Goal: Task Accomplishment & Management: Use online tool/utility

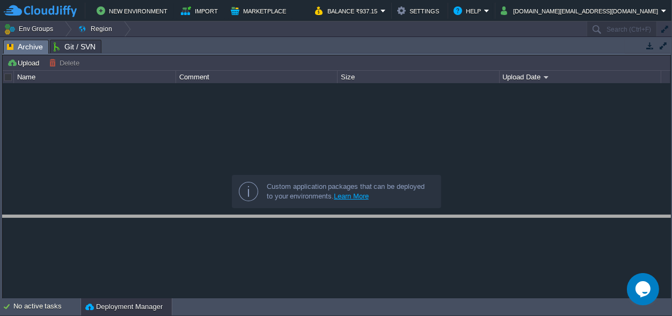
drag, startPoint x: 314, startPoint y: 47, endPoint x: 320, endPoint y: 222, distance: 175.5
click at [320, 222] on body "New Environment Import Marketplace Bonus ₹0.00 Upgrade Account Balance ₹937.15 …" at bounding box center [336, 158] width 672 height 316
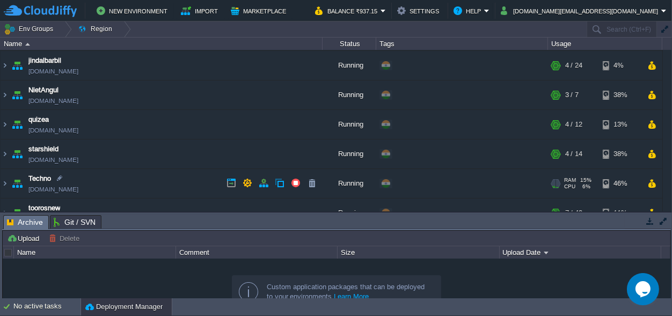
scroll to position [100, 0]
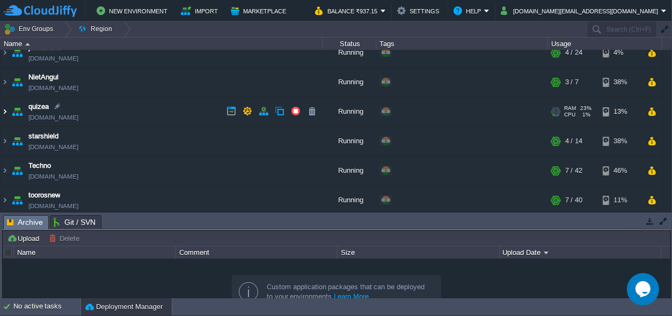
click at [5, 114] on img at bounding box center [5, 111] width 9 height 29
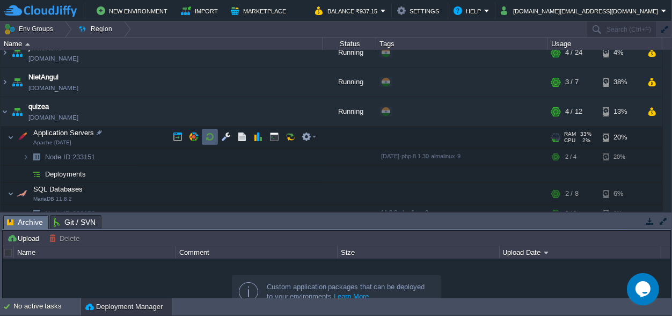
click at [211, 136] on button "button" at bounding box center [210, 137] width 10 height 10
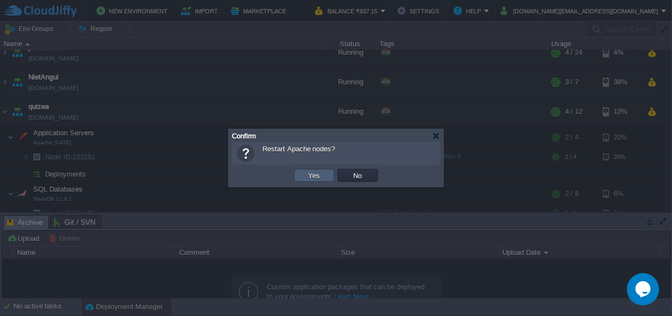
click at [311, 172] on button "Yes" at bounding box center [314, 176] width 18 height 10
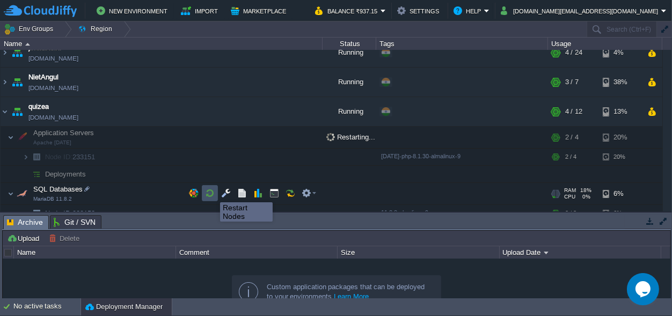
click at [212, 193] on button "button" at bounding box center [210, 193] width 10 height 10
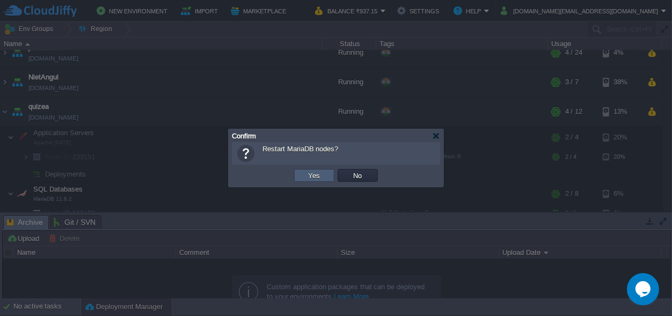
click at [311, 174] on button "Yes" at bounding box center [314, 176] width 18 height 10
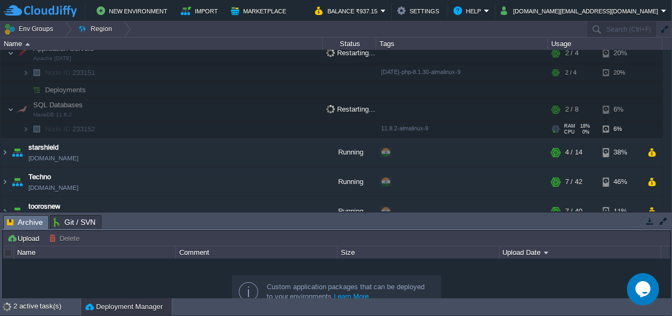
scroll to position [229, 0]
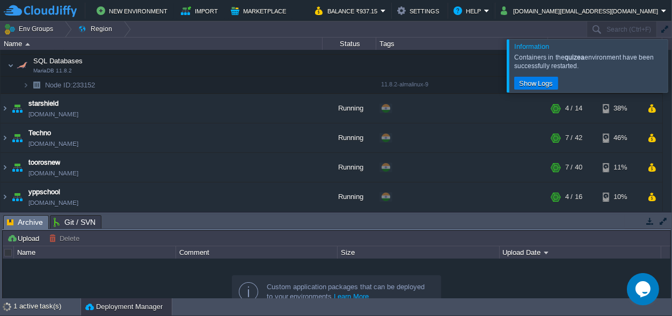
click at [671, 68] on div at bounding box center [685, 65] width 0 height 53
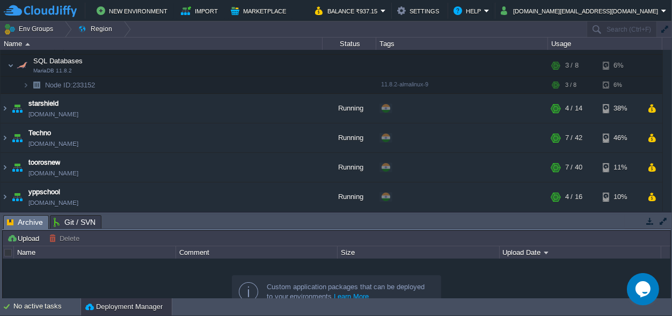
scroll to position [179, 0]
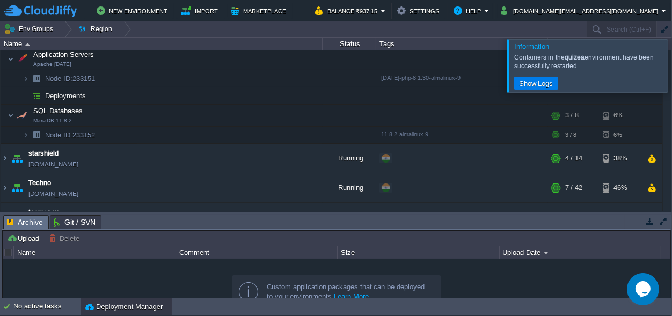
click at [671, 62] on div at bounding box center [685, 65] width 0 height 53
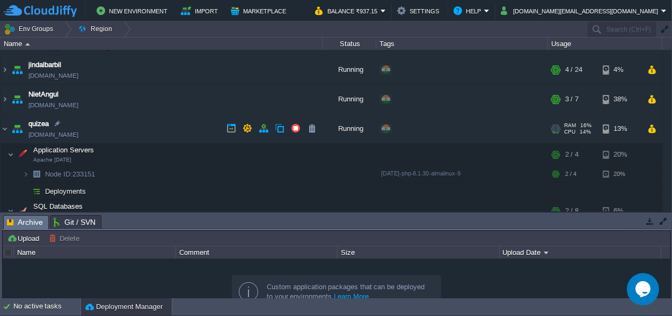
scroll to position [78, 0]
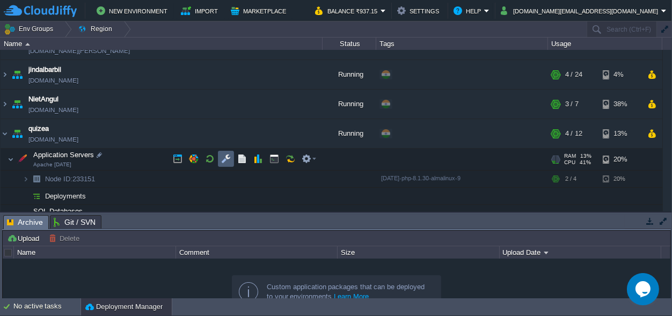
click at [223, 152] on td at bounding box center [226, 159] width 16 height 16
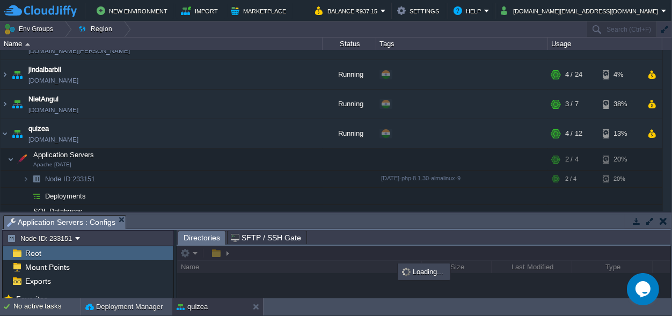
click at [357, 34] on body "New Environment Import Marketplace Bonus ₹0.00 Upgrade Account Balance ₹937.15 …" at bounding box center [336, 158] width 672 height 316
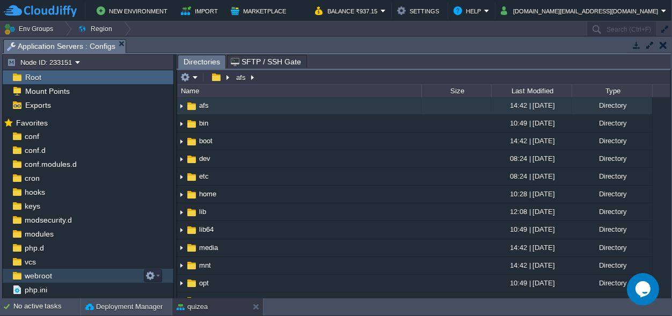
click at [43, 275] on span "webroot" at bounding box center [38, 276] width 31 height 10
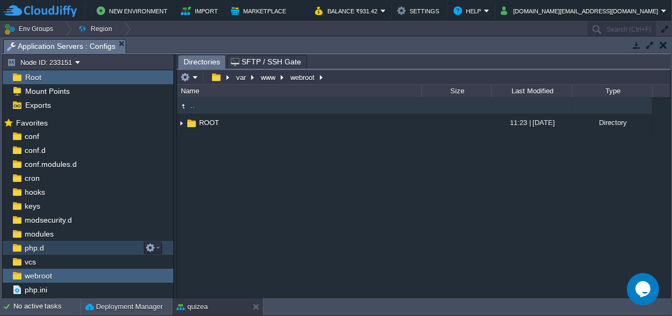
click at [55, 240] on div "modules" at bounding box center [88, 234] width 171 height 14
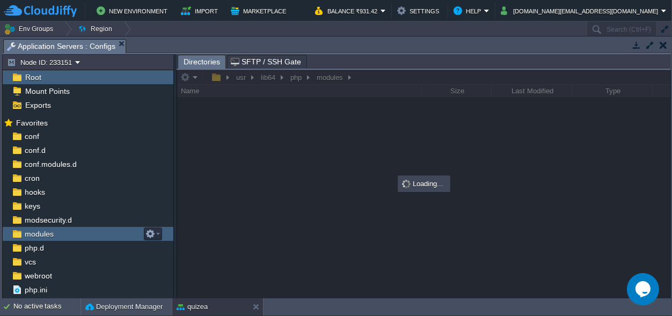
click at [55, 240] on div "modules" at bounding box center [88, 234] width 171 height 14
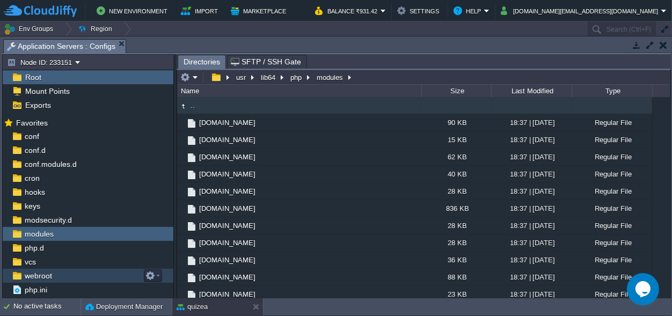
click at [53, 275] on div "webroot" at bounding box center [88, 276] width 171 height 14
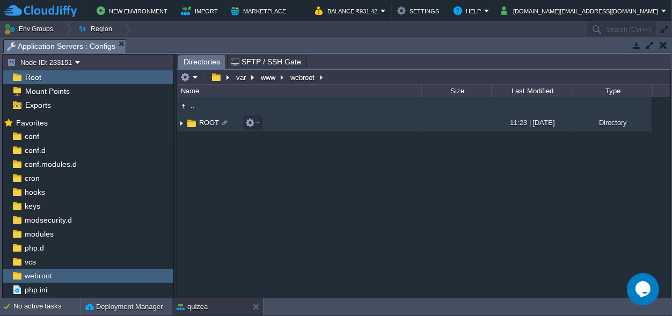
click at [209, 121] on span "ROOT" at bounding box center [208, 122] width 23 height 9
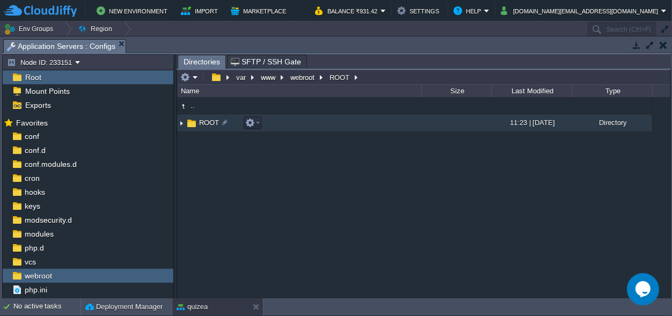
click at [209, 121] on span "ROOT" at bounding box center [208, 122] width 23 height 9
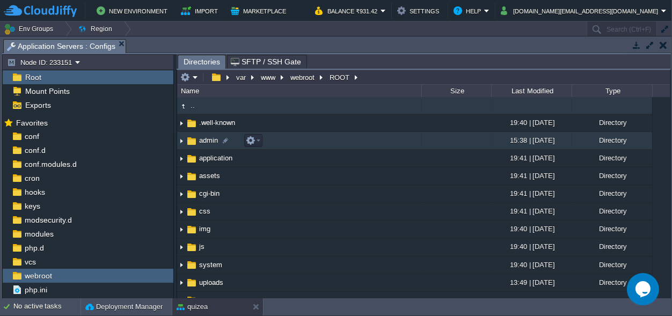
click at [201, 144] on span "admin" at bounding box center [208, 140] width 22 height 9
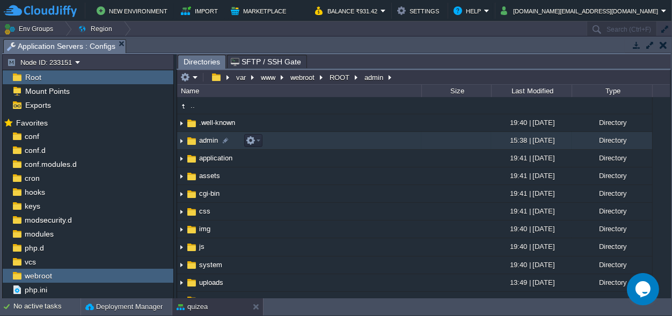
click at [201, 144] on span "admin" at bounding box center [208, 140] width 22 height 9
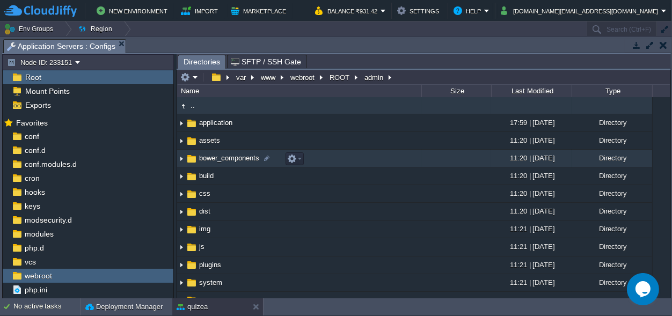
click at [392, 159] on td "bower_components" at bounding box center [299, 159] width 244 height 18
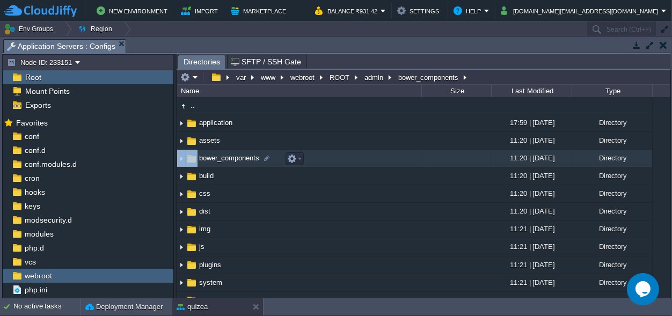
click at [392, 159] on td "bower_components" at bounding box center [299, 159] width 244 height 18
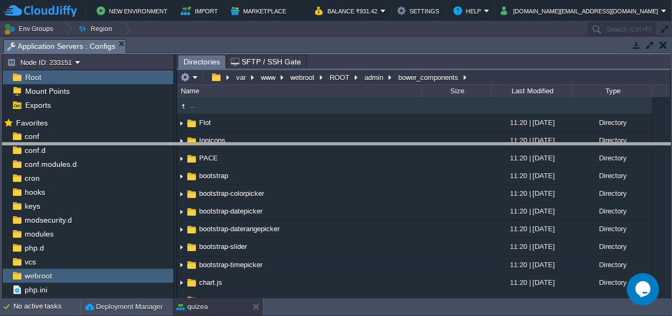
drag, startPoint x: 340, startPoint y: 44, endPoint x: 348, endPoint y: 144, distance: 100.2
click at [349, 148] on body "New Environment Import Marketplace Bonus ₹0.00 Upgrade Account Balance ₹931.42 …" at bounding box center [336, 158] width 672 height 316
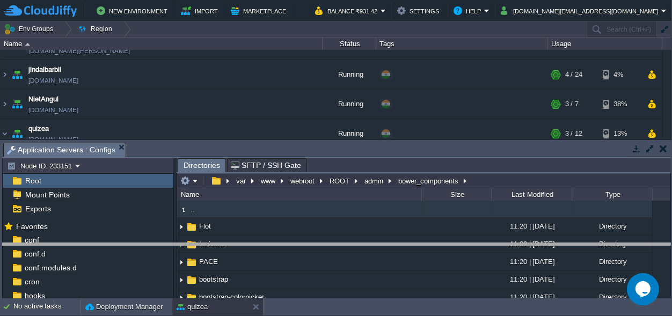
drag, startPoint x: 299, startPoint y: 146, endPoint x: 269, endPoint y: 246, distance: 104.9
click at [269, 246] on body "New Environment Import Marketplace Bonus ₹0.00 Upgrade Account Balance ₹931.42 …" at bounding box center [336, 158] width 672 height 316
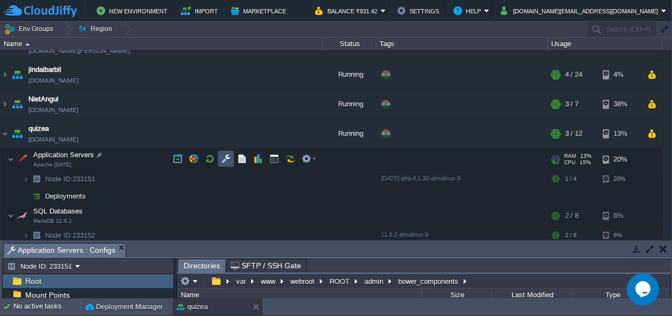
click at [224, 157] on button "button" at bounding box center [226, 159] width 10 height 10
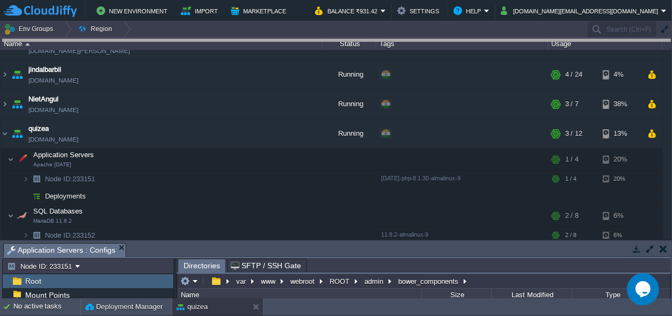
drag, startPoint x: 282, startPoint y: 252, endPoint x: 275, endPoint y: -42, distance: 293.6
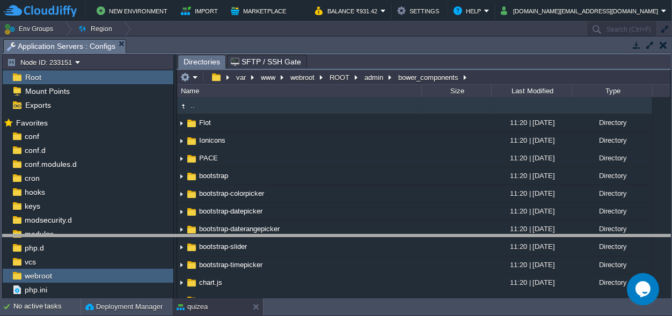
drag, startPoint x: 295, startPoint y: 46, endPoint x: 317, endPoint y: 241, distance: 196.5
click at [317, 241] on body "New Environment Import Marketplace Bonus ₹0.00 Upgrade Account Balance ₹931.42 …" at bounding box center [336, 158] width 672 height 316
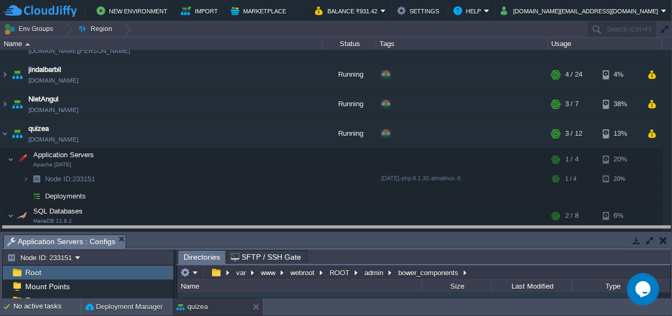
drag, startPoint x: 318, startPoint y: 245, endPoint x: 254, endPoint y: -42, distance: 293.5
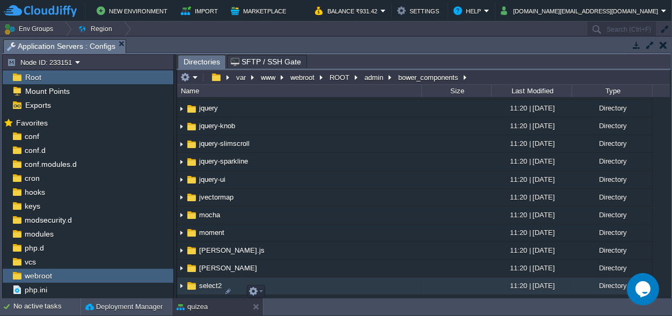
scroll to position [222, 0]
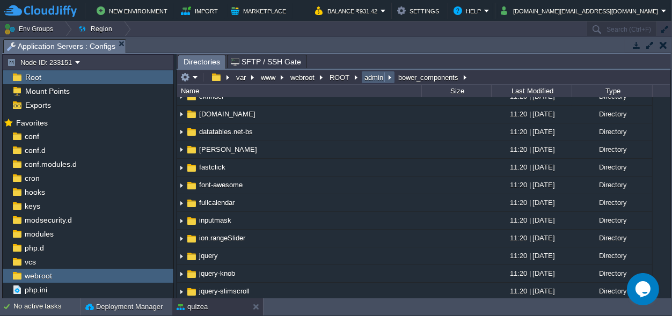
click at [364, 73] on button "admin" at bounding box center [374, 77] width 23 height 10
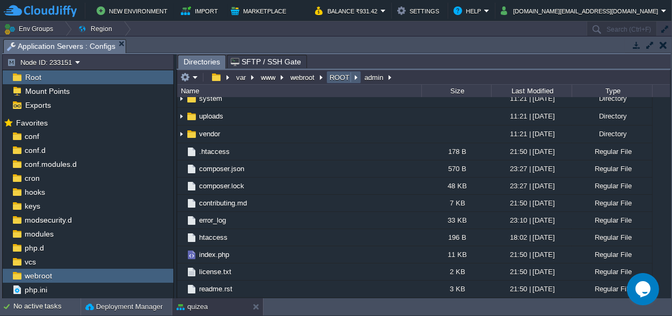
click at [337, 78] on button "ROOT" at bounding box center [340, 77] width 24 height 10
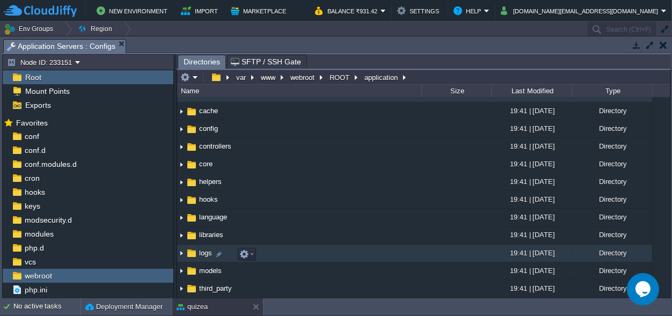
scroll to position [0, 0]
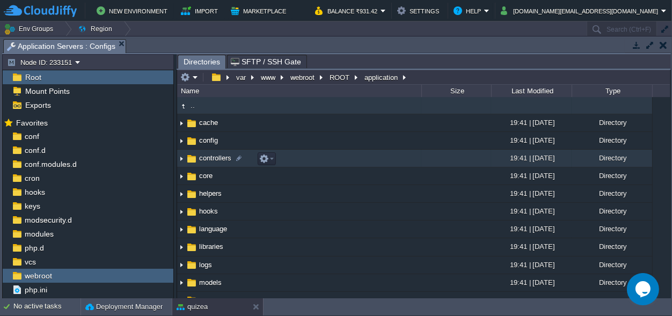
click at [211, 158] on span "controllers" at bounding box center [214, 157] width 35 height 9
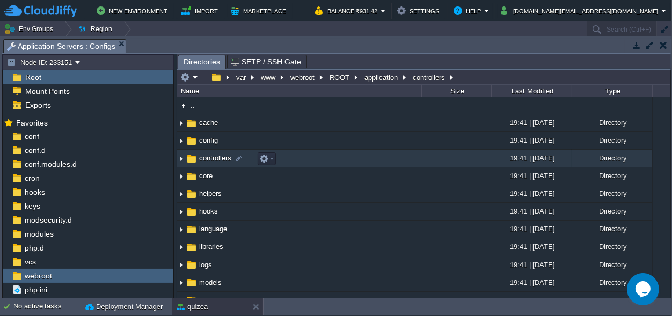
click at [211, 158] on span "controllers" at bounding box center [214, 157] width 35 height 9
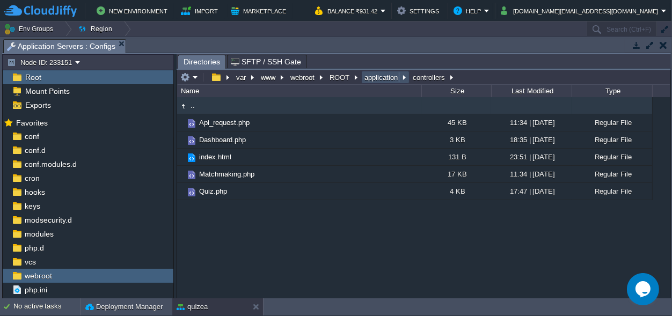
click at [375, 79] on button "application" at bounding box center [382, 77] width 38 height 10
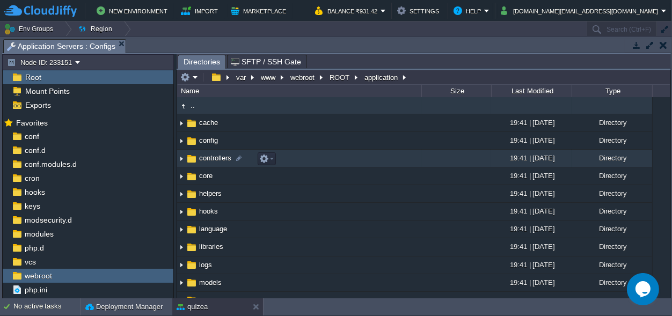
click at [210, 161] on span "controllers" at bounding box center [214, 157] width 35 height 9
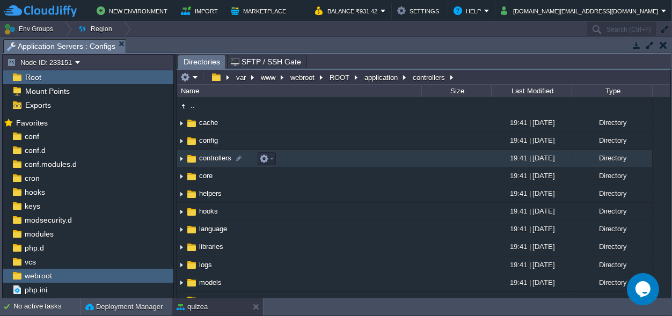
click at [210, 161] on span "controllers" at bounding box center [214, 157] width 35 height 9
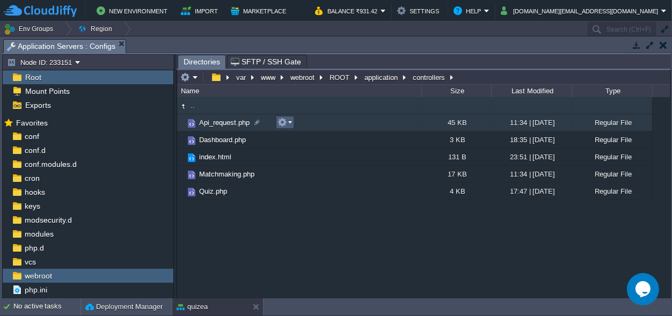
click at [287, 121] on button "button" at bounding box center [282, 122] width 10 height 10
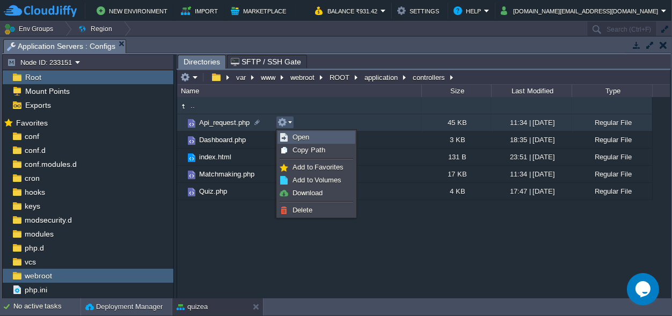
click at [296, 135] on span "Open" at bounding box center [300, 137] width 17 height 8
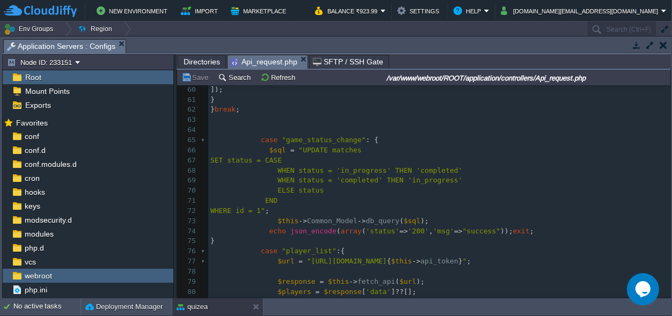
scroll to position [602, 0]
